Goal: Information Seeking & Learning: Learn about a topic

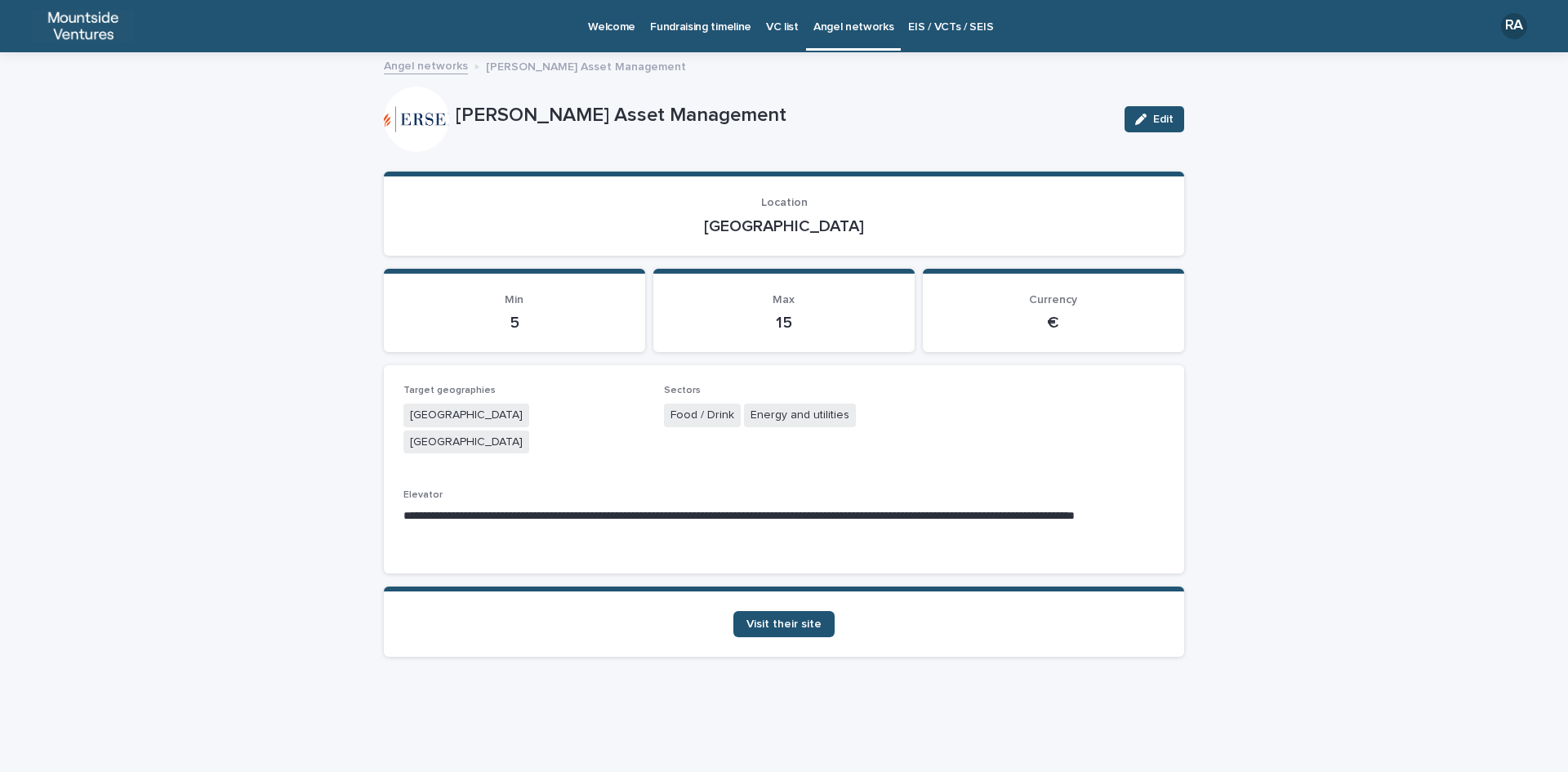
click at [252, 210] on div "**********" at bounding box center [784, 412] width 1568 height 718
click at [785, 618] on span "Visit their site" at bounding box center [784, 624] width 75 height 11
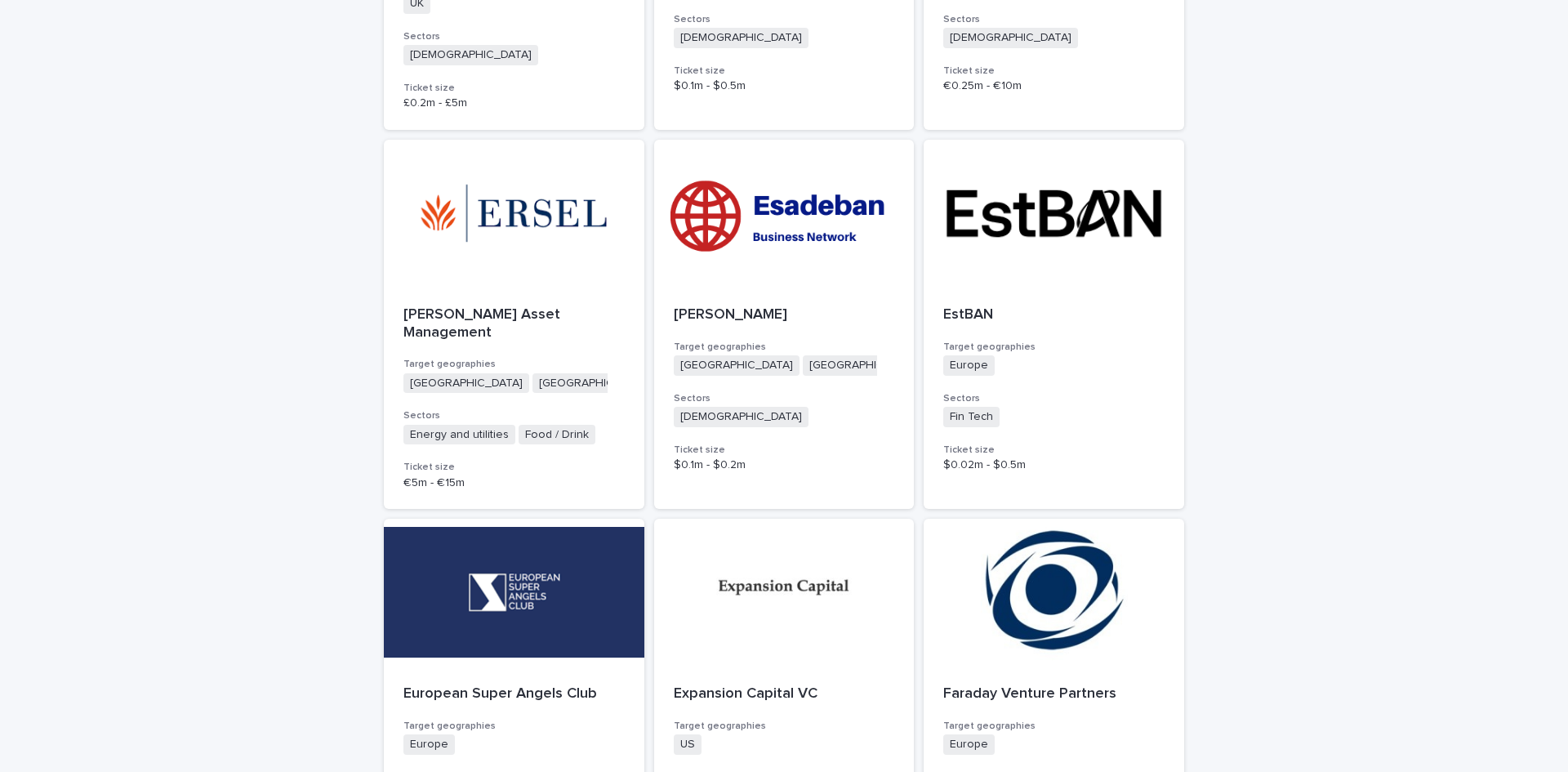
scroll to position [2042, 0]
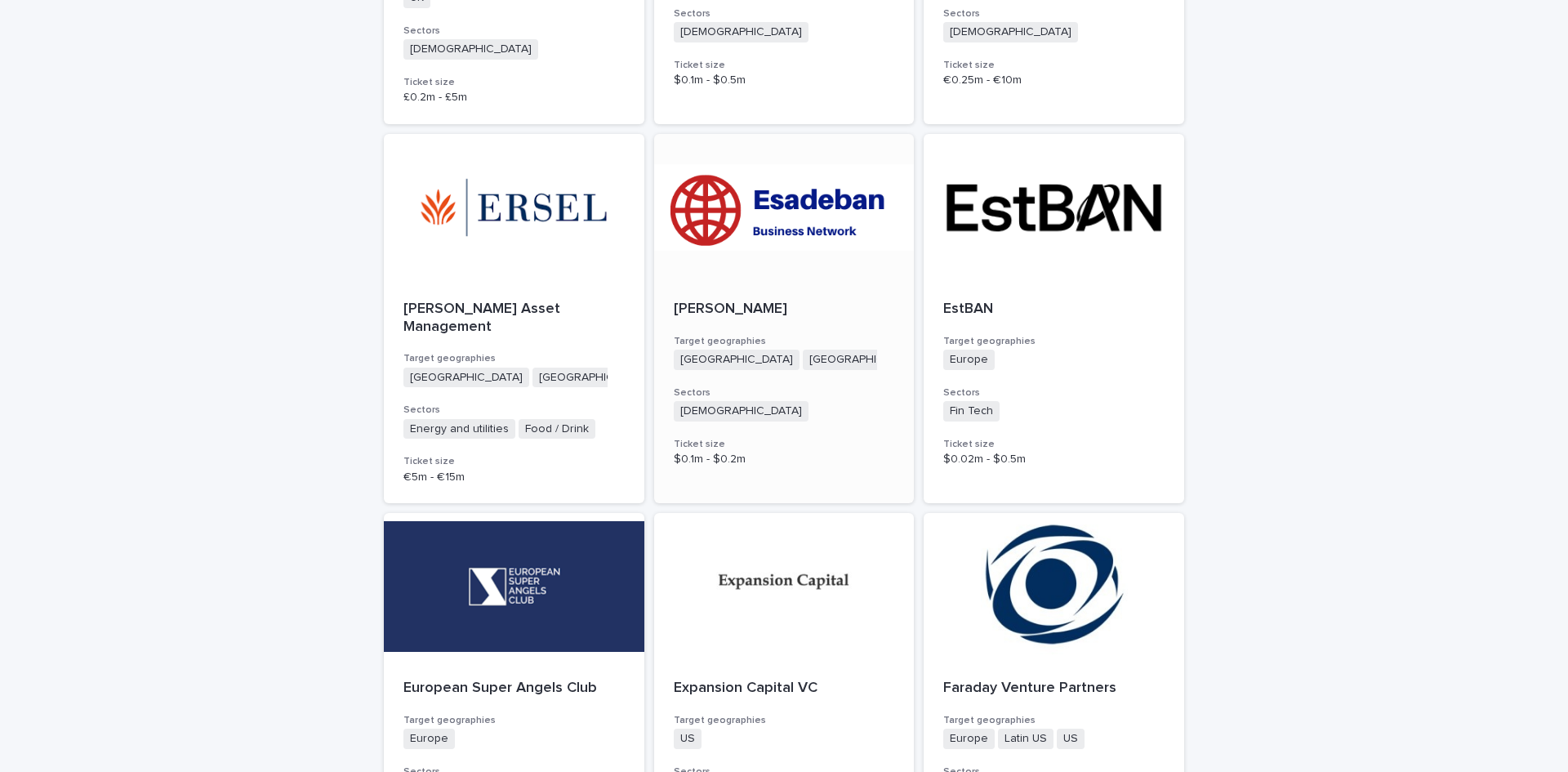
click at [806, 185] on div at bounding box center [784, 208] width 260 height 147
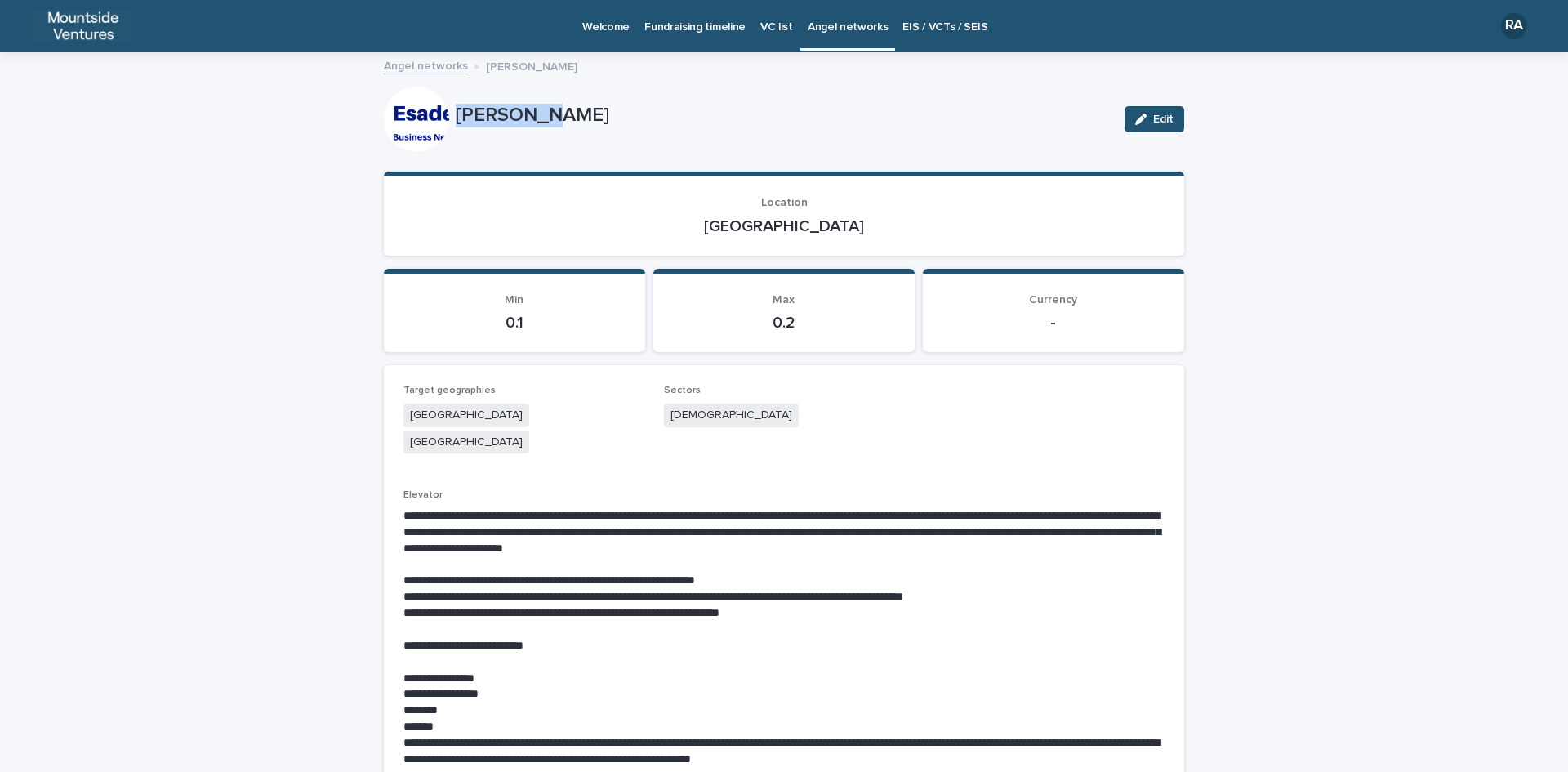
drag, startPoint x: 450, startPoint y: 109, endPoint x: 563, endPoint y: 109, distance: 113.0
click at [563, 109] on p "[PERSON_NAME]" at bounding box center [783, 115] width 656 height 24
copy p "[PERSON_NAME]"
drag, startPoint x: 761, startPoint y: 224, endPoint x: 815, endPoint y: 224, distance: 54.0
click at [815, 224] on p "[GEOGRAPHIC_DATA]" at bounding box center [784, 226] width 761 height 20
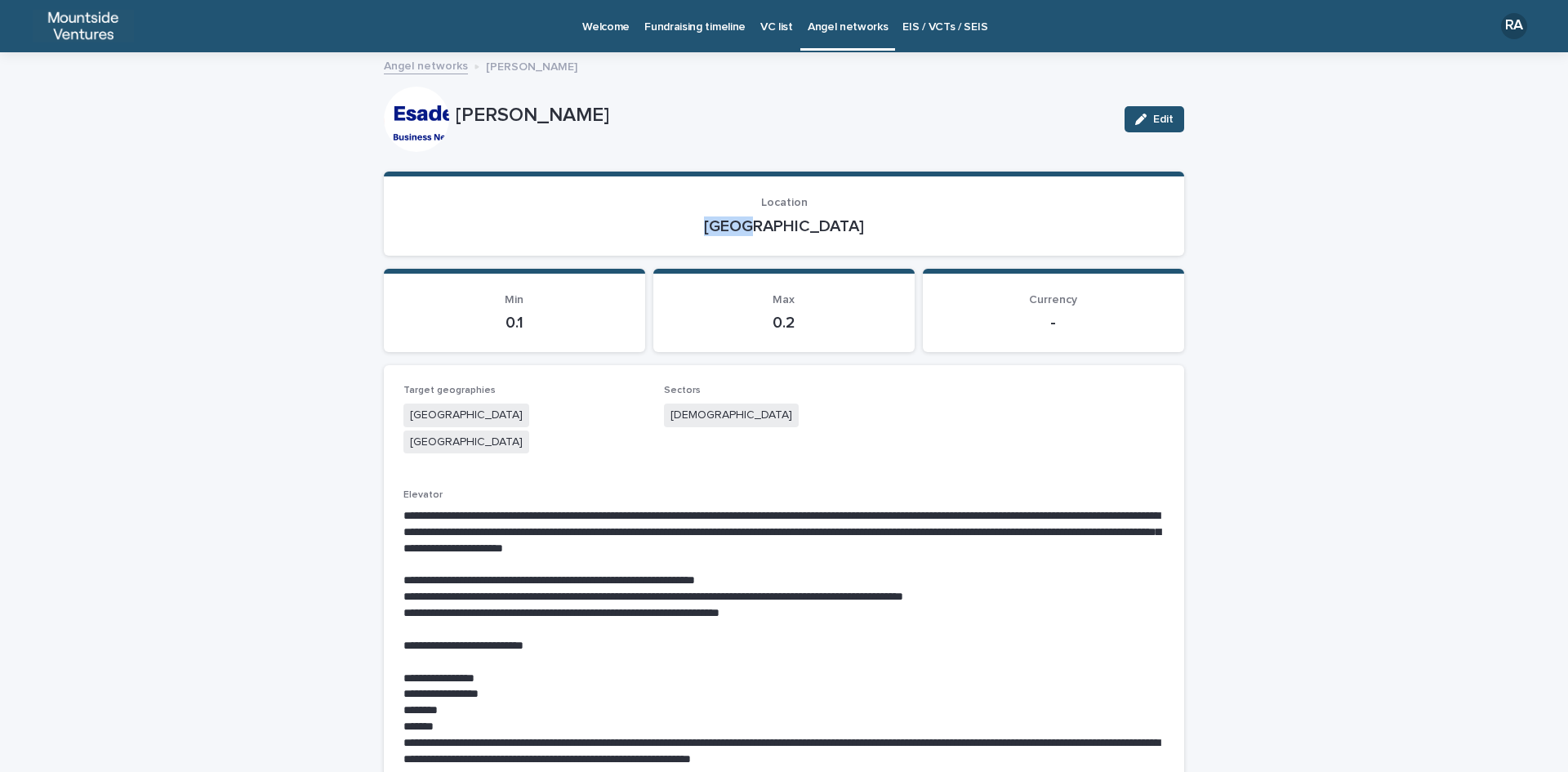
copy p "[GEOGRAPHIC_DATA]"
drag, startPoint x: 663, startPoint y: 412, endPoint x: 728, endPoint y: 412, distance: 65.0
click at [728, 412] on div "[DEMOGRAPHIC_DATA]" at bounding box center [784, 417] width 241 height 27
copy span "[DEMOGRAPHIC_DATA]"
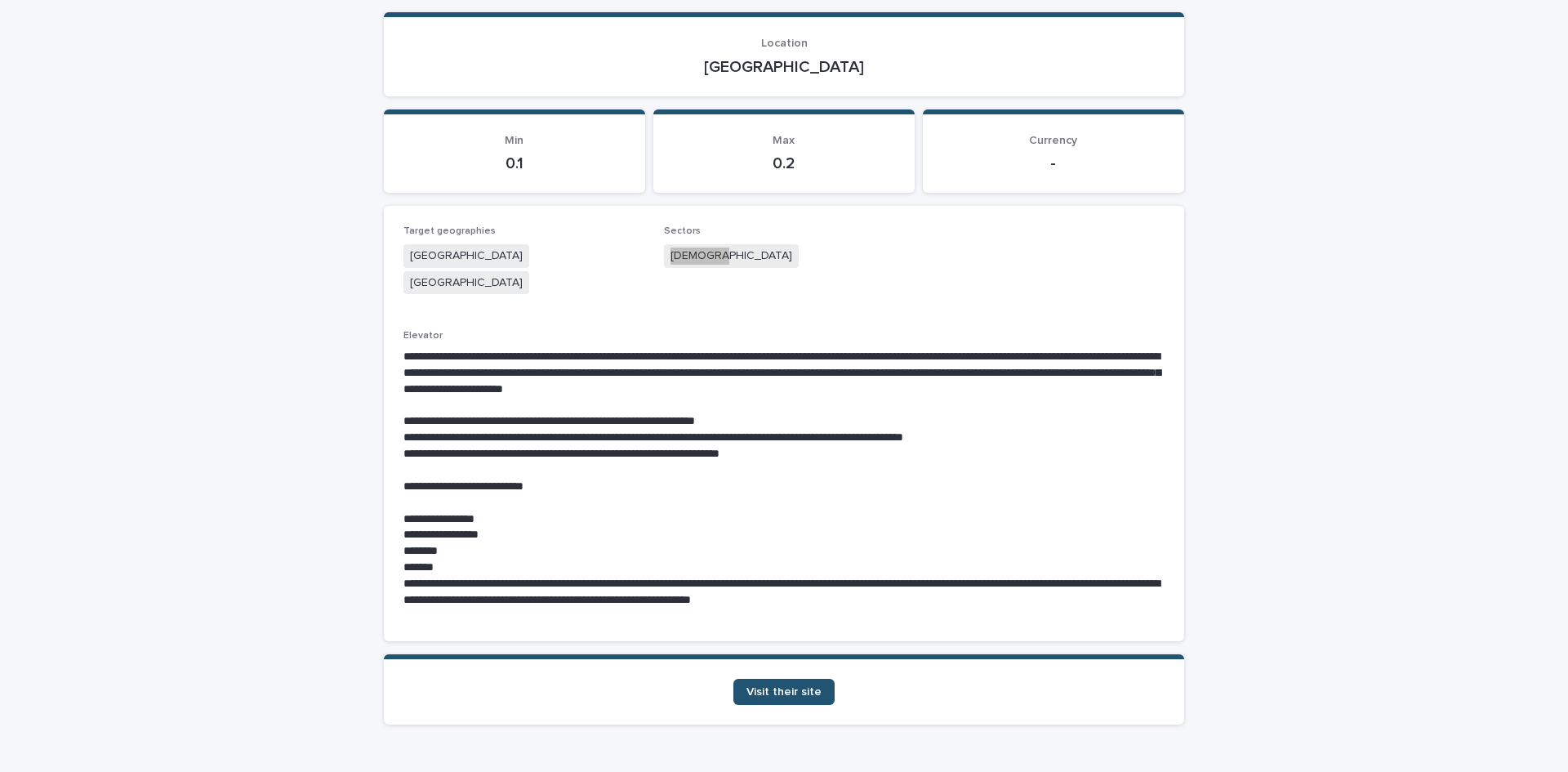
scroll to position [163, 0]
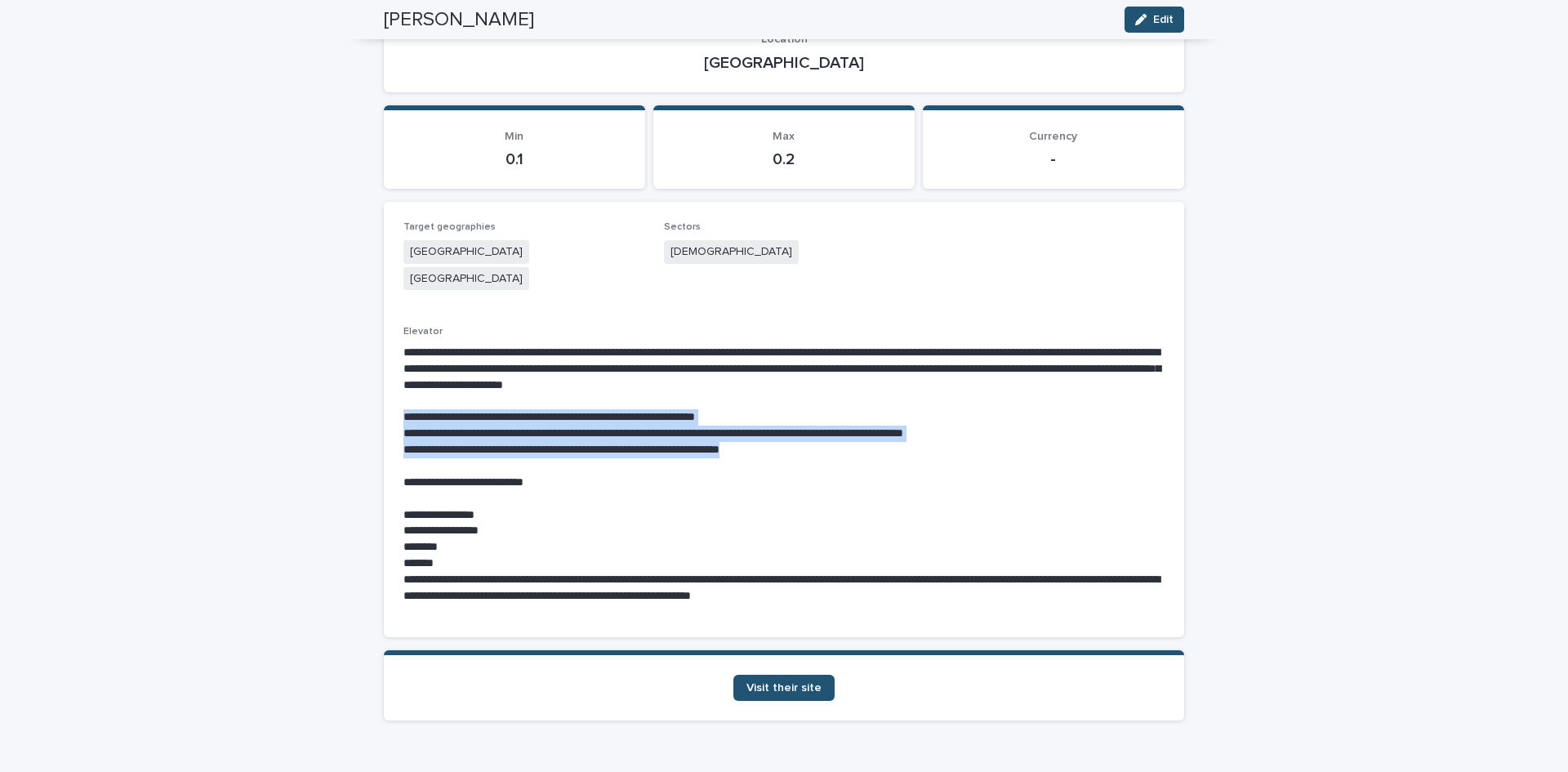
drag, startPoint x: 396, startPoint y: 388, endPoint x: 813, endPoint y: 426, distance: 418.7
click at [813, 426] on div "**********" at bounding box center [784, 419] width 800 height 434
copy div "**********"
click at [784, 675] on link "Visit their site" at bounding box center [783, 688] width 101 height 26
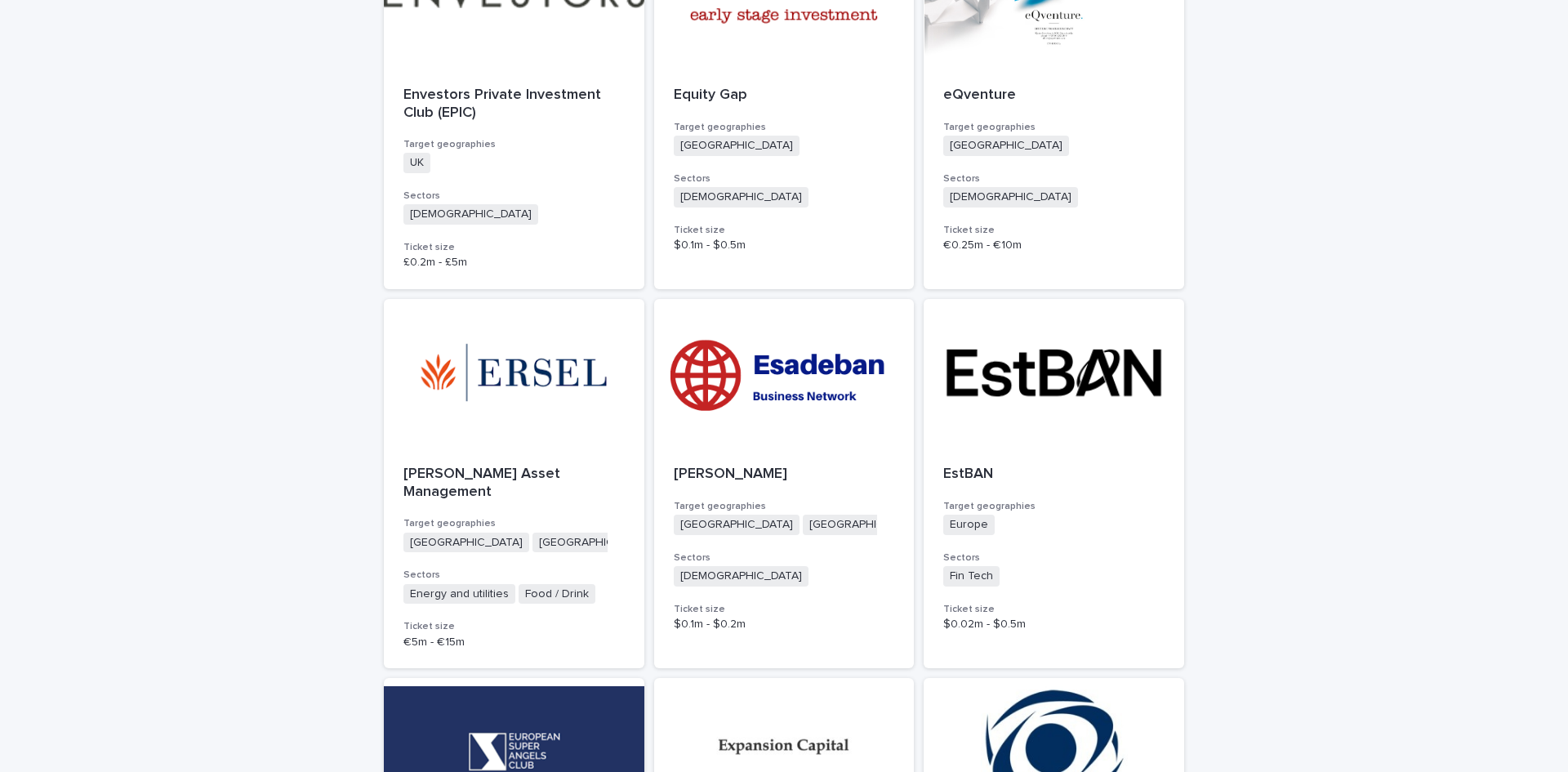
scroll to position [2042, 0]
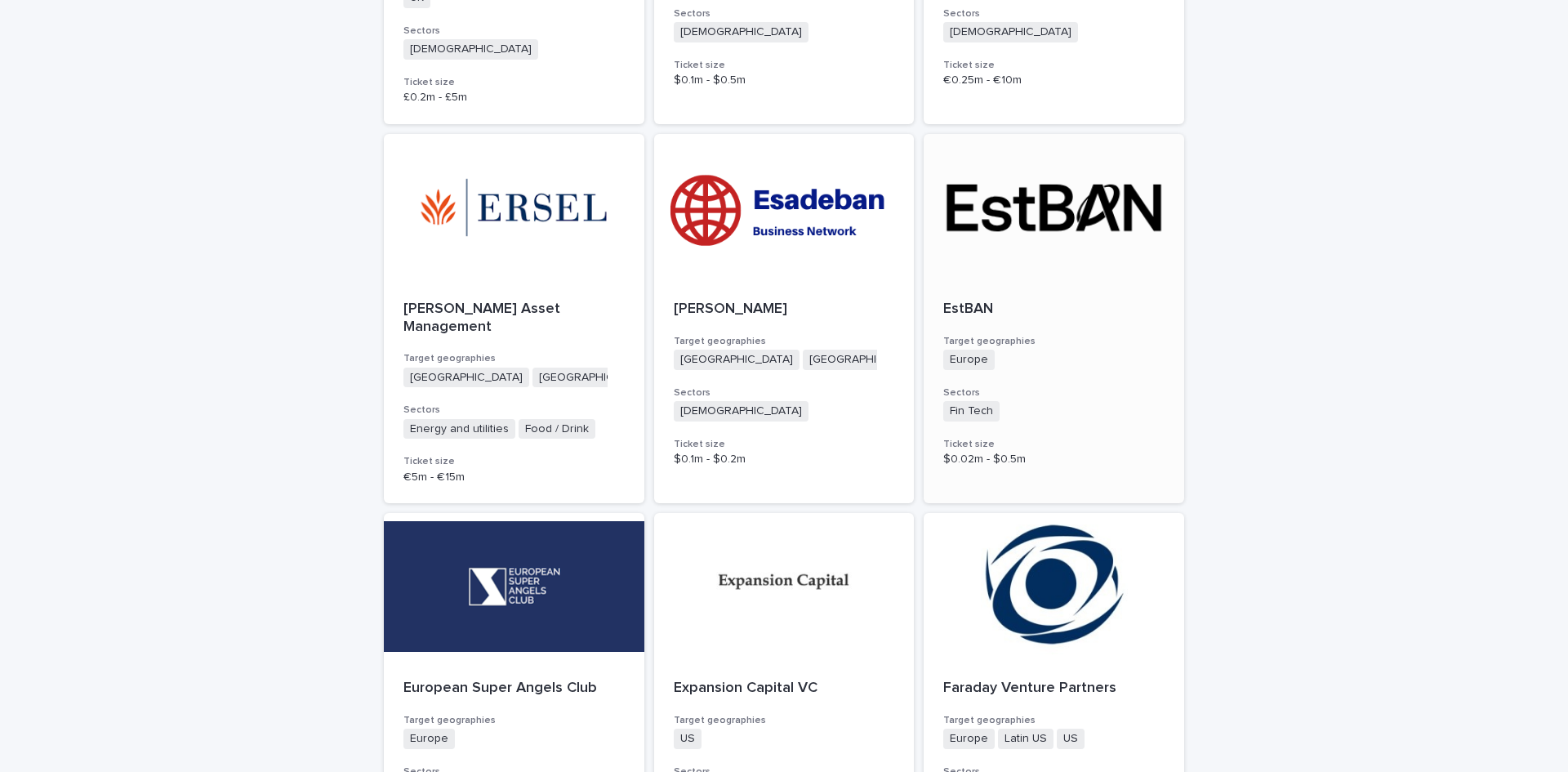
click at [976, 197] on div at bounding box center [1054, 208] width 260 height 147
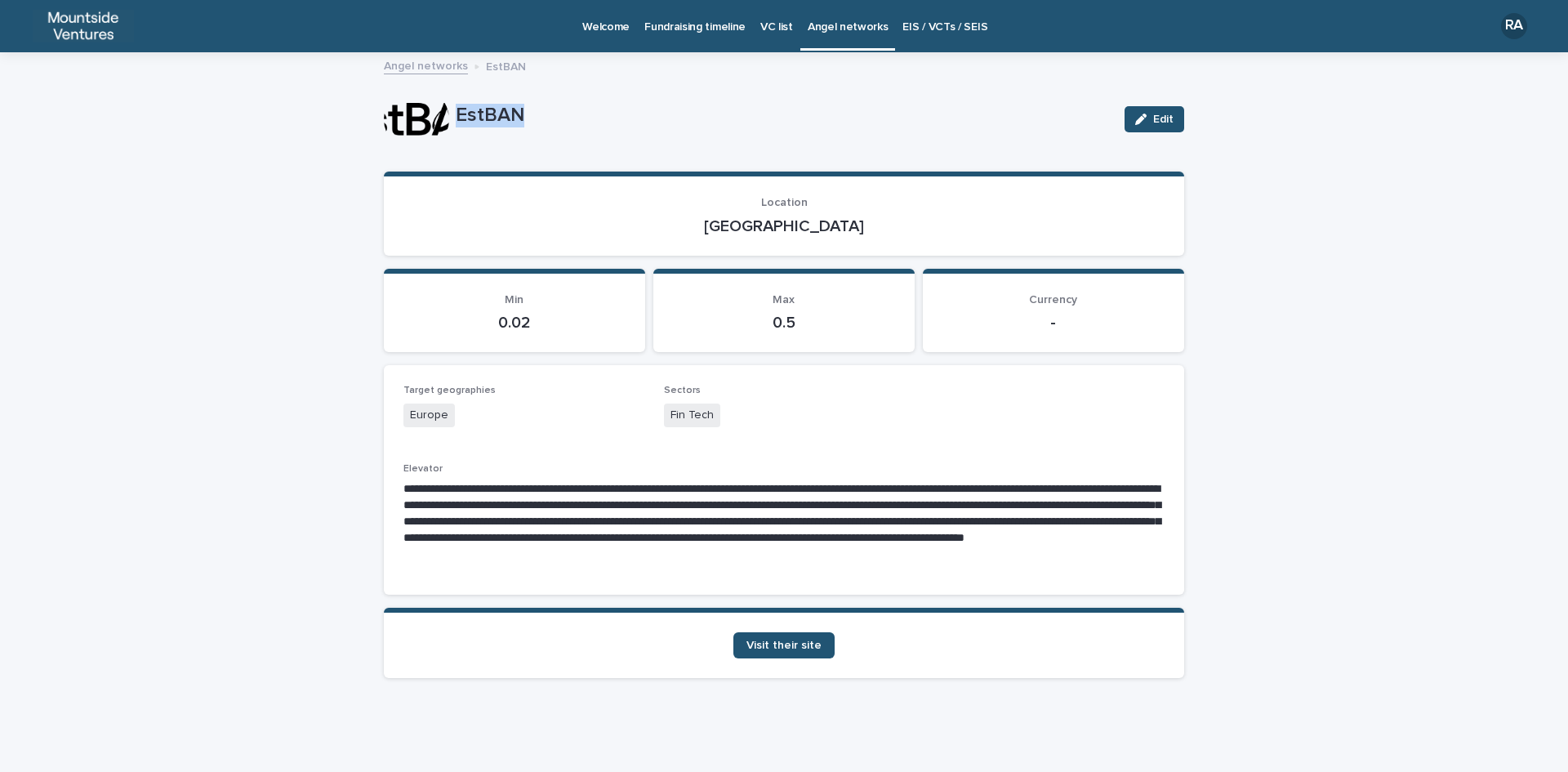
drag, startPoint x: 451, startPoint y: 111, endPoint x: 530, endPoint y: 113, distance: 79.0
click at [530, 113] on p "EstBAN" at bounding box center [783, 115] width 656 height 24
copy p "EstBAN"
drag, startPoint x: 750, startPoint y: 227, endPoint x: 818, endPoint y: 227, distance: 68.0
click at [818, 227] on p "[GEOGRAPHIC_DATA]" at bounding box center [784, 226] width 761 height 20
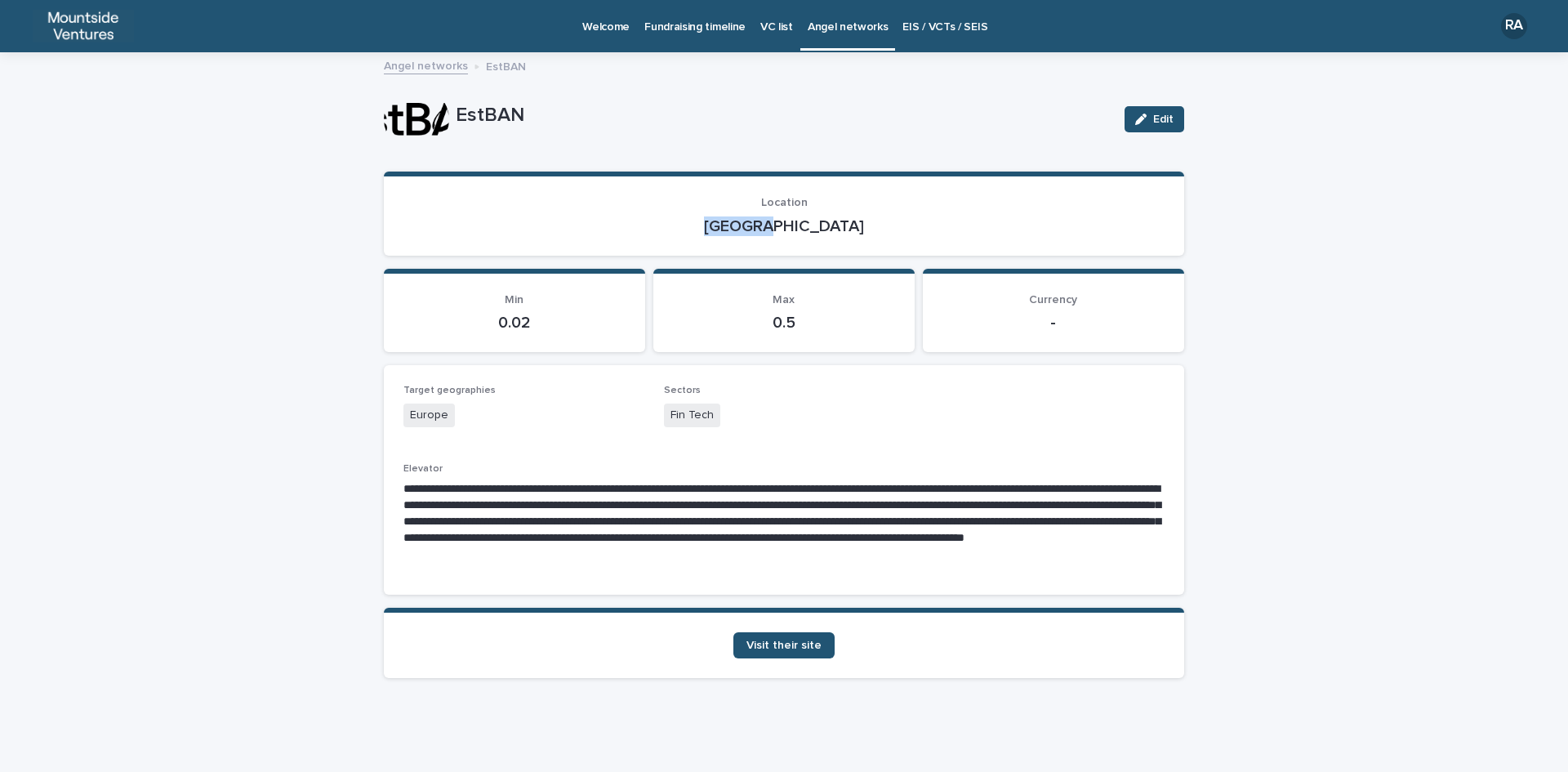
copy p "[GEOGRAPHIC_DATA]"
drag, startPoint x: 666, startPoint y: 410, endPoint x: 713, endPoint y: 411, distance: 47.0
click at [713, 411] on div "Fin Tech" at bounding box center [784, 417] width 241 height 27
copy span "Fin Tech"
click at [803, 641] on span "Visit their site" at bounding box center [784, 646] width 75 height 11
